Goal: Go to known website: Go to known website

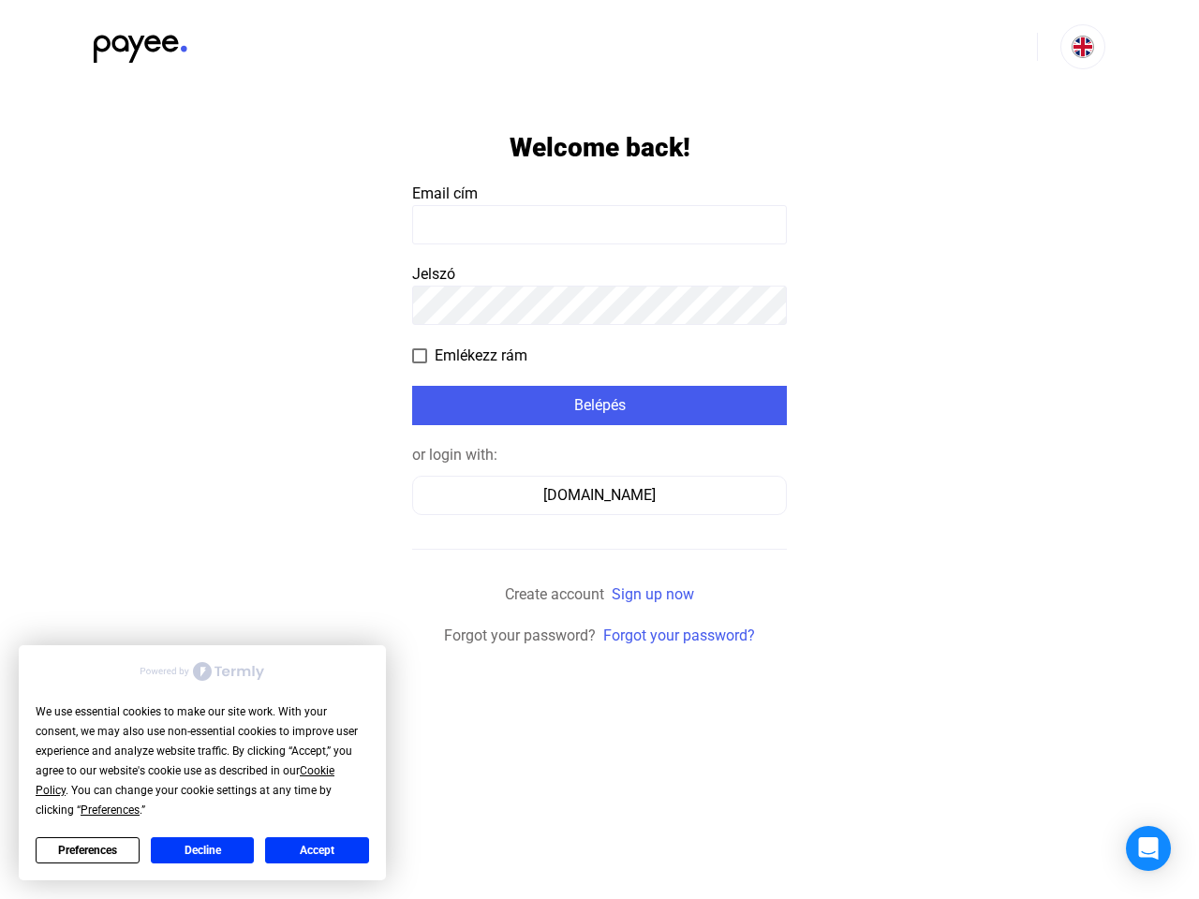
click at [185, 780] on div "We use essential cookies to make our site work. With your consent, we may also …" at bounding box center [202, 761] width 333 height 118
click at [110, 810] on span "Preferences" at bounding box center [110, 809] width 59 height 13
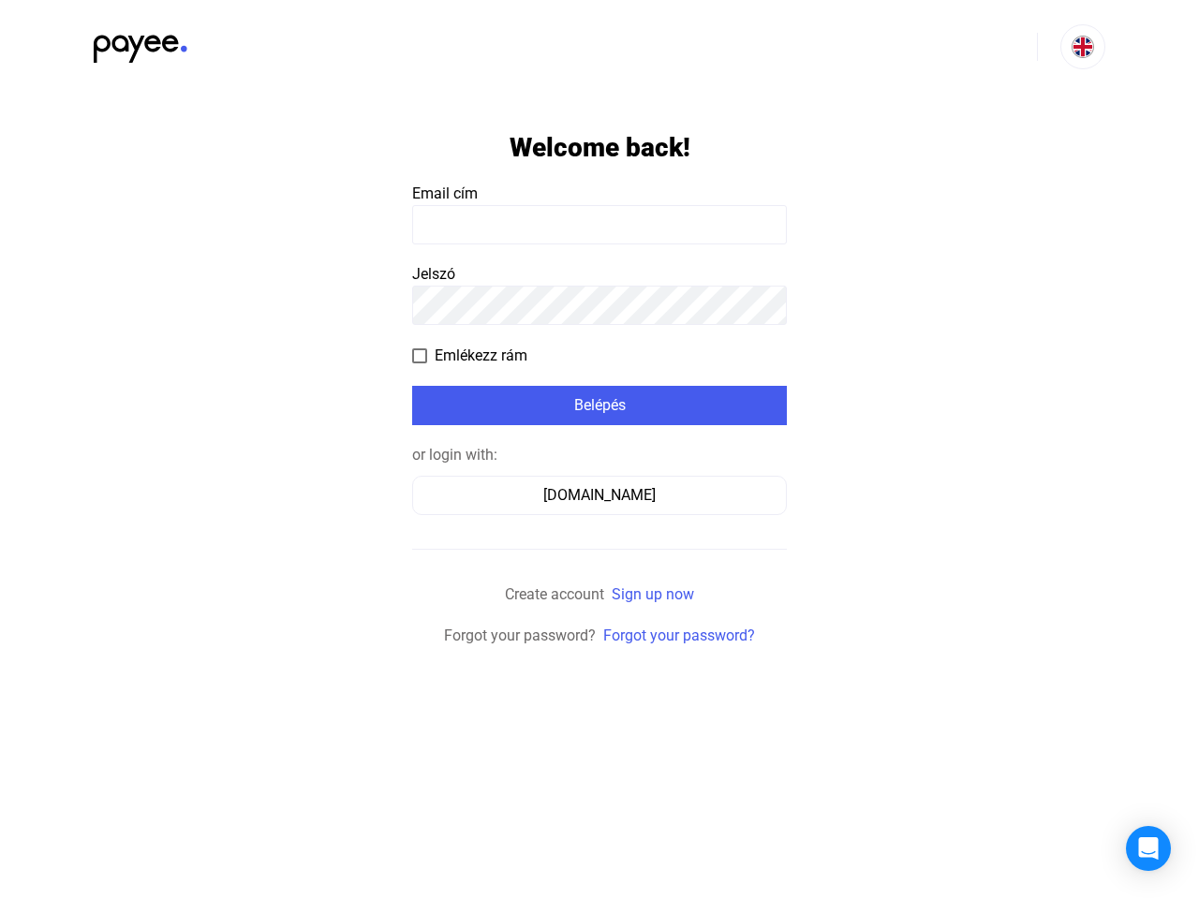
click at [87, 647] on html "Welcome back! Email cím Jelszó Emlékezz rám Belépés or login with: [DOMAIN_NAME…" at bounding box center [599, 323] width 1199 height 647
click at [202, 647] on html "Welcome back! Email cím Jelszó Emlékezz rám Belépés or login with: [DOMAIN_NAME…" at bounding box center [599, 323] width 1199 height 647
click at [316, 647] on html "Welcome back! Email cím Jelszó Emlékezz rám Belépés or login with: [DOMAIN_NAME…" at bounding box center [599, 323] width 1199 height 647
click at [1082, 47] on img at bounding box center [1082, 47] width 22 height 22
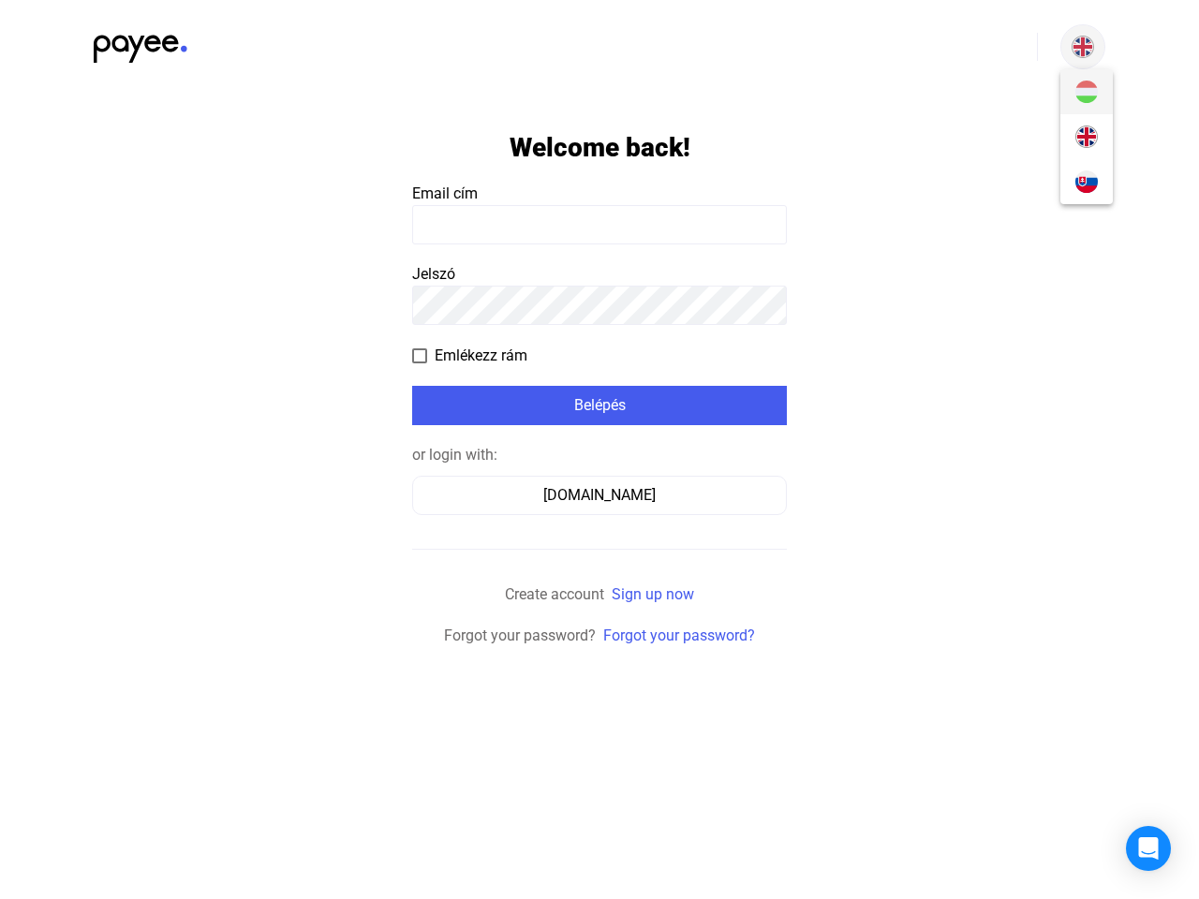
click at [469, 356] on span "Emlékezz rám" at bounding box center [480, 356] width 93 height 22
click at [599, 405] on div "Belépés" at bounding box center [599, 405] width 363 height 22
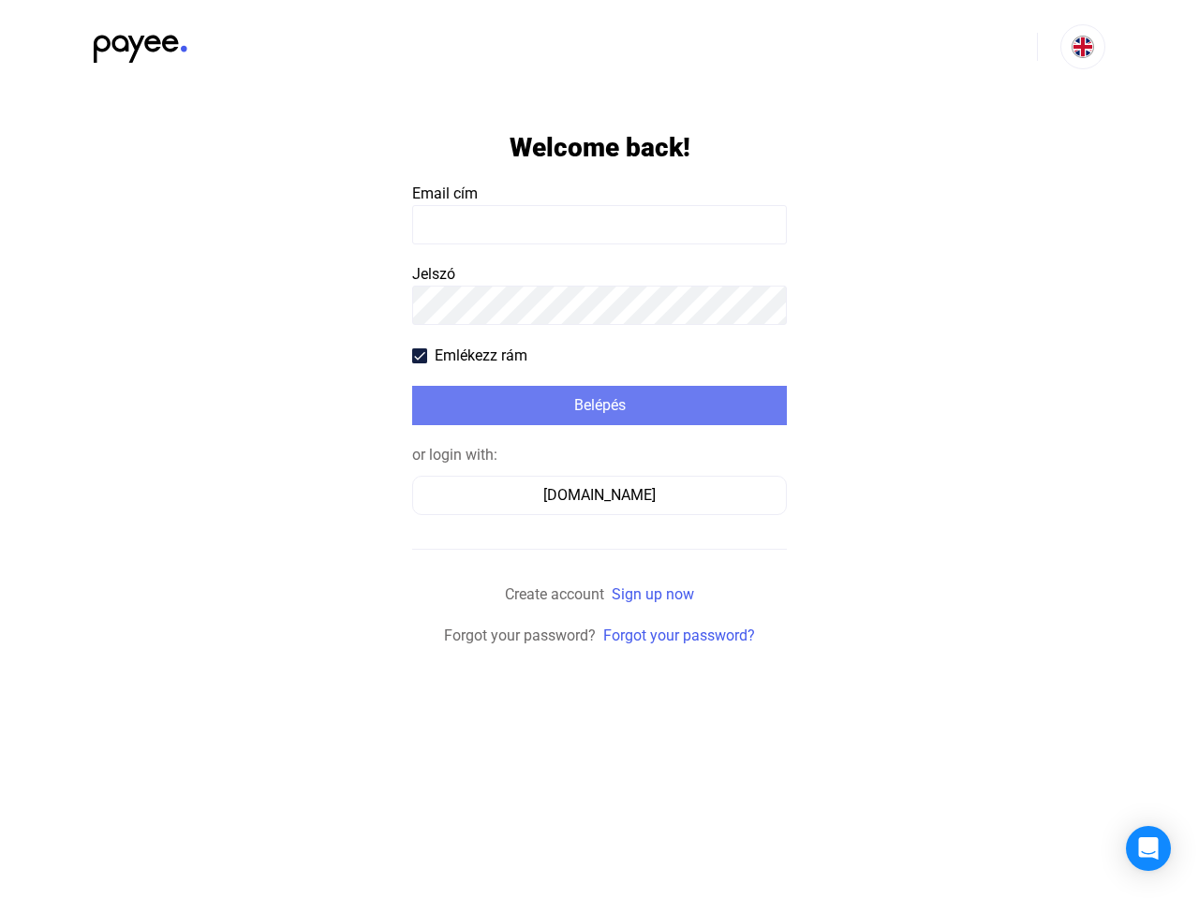
click at [599, 495] on div "[DOMAIN_NAME]" at bounding box center [599, 495] width 361 height 22
